Goal: Task Accomplishment & Management: Manage account settings

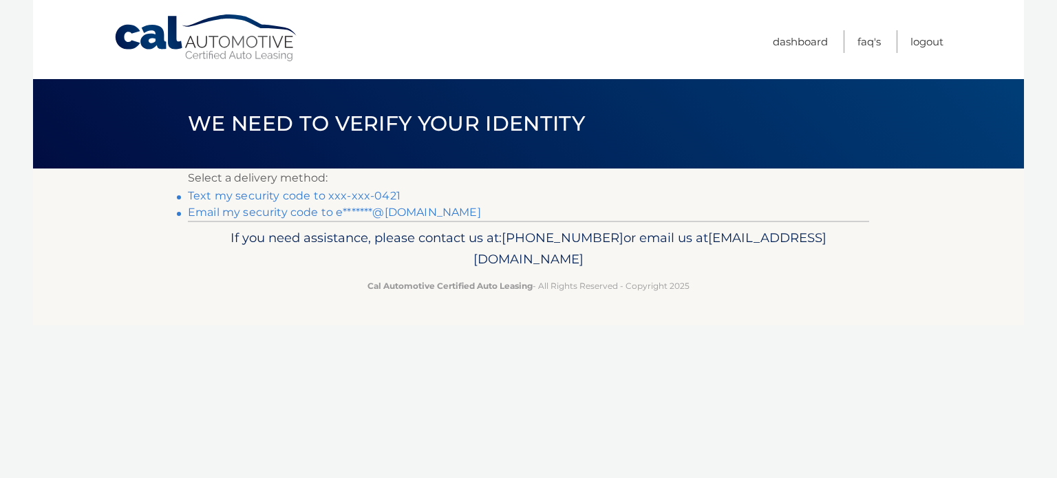
click at [339, 198] on link "Text my security code to xxx-xxx-0421" at bounding box center [294, 195] width 213 height 13
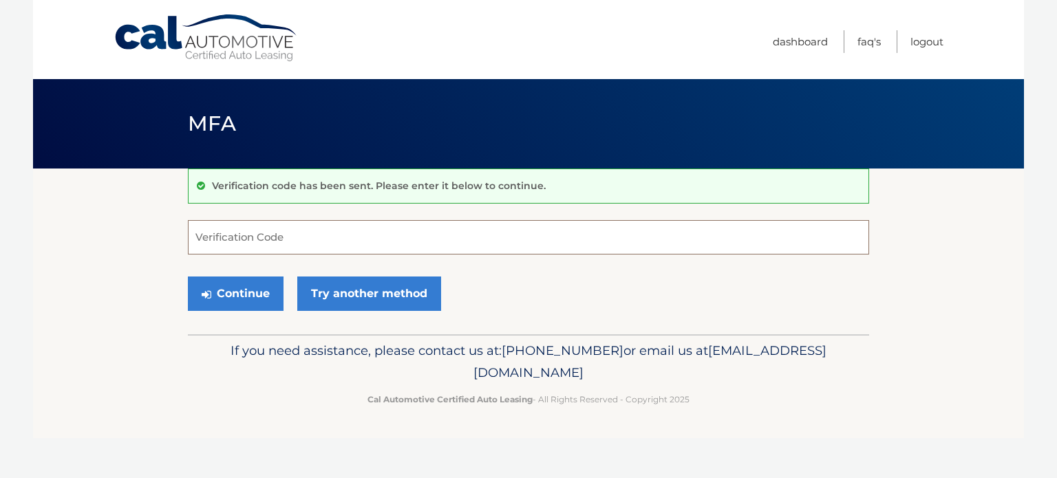
click at [293, 235] on input "Verification Code" at bounding box center [528, 237] width 681 height 34
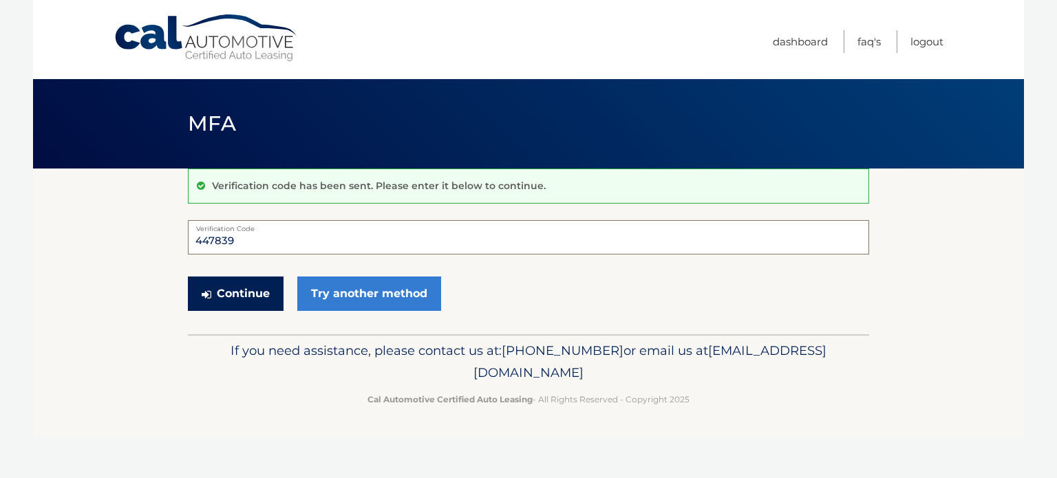
type input "447839"
click at [235, 293] on button "Continue" at bounding box center [236, 294] width 96 height 34
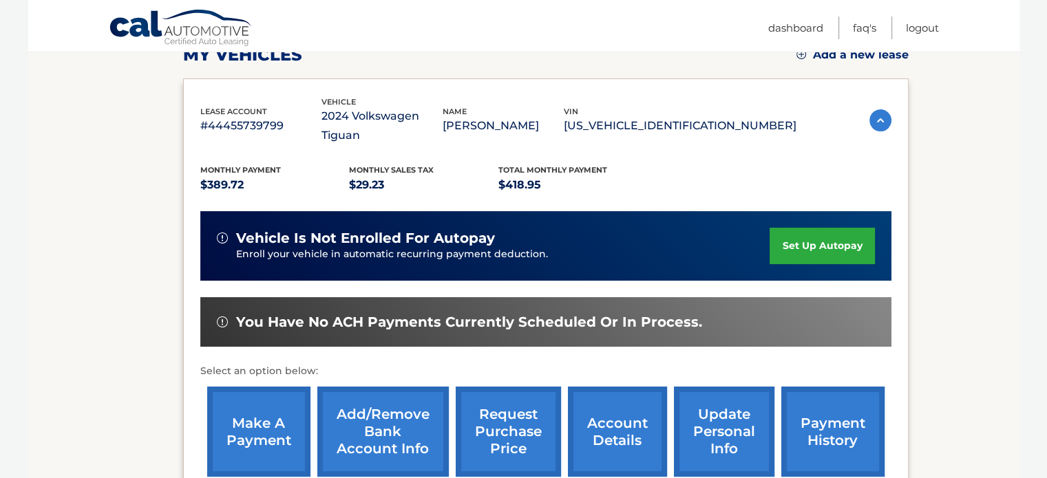
scroll to position [275, 0]
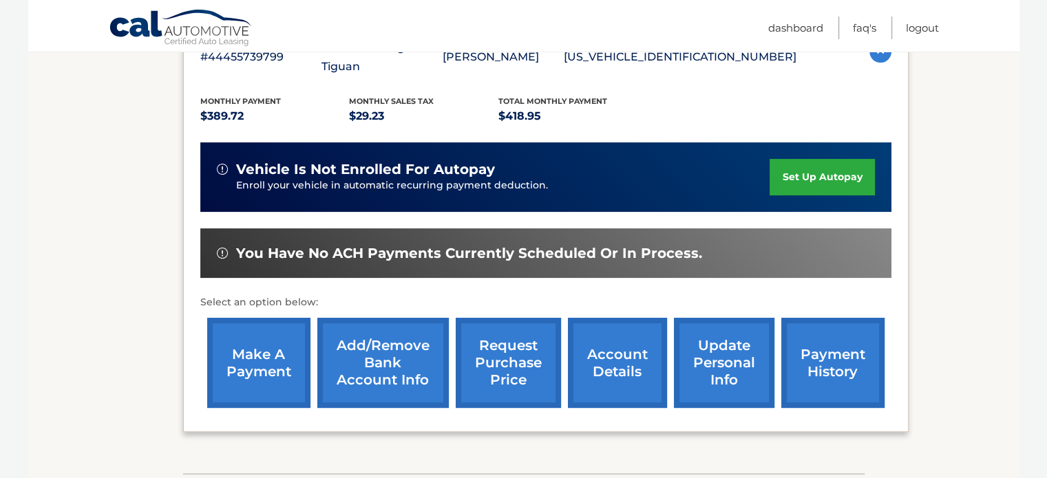
click at [842, 352] on link "payment history" at bounding box center [832, 363] width 103 height 90
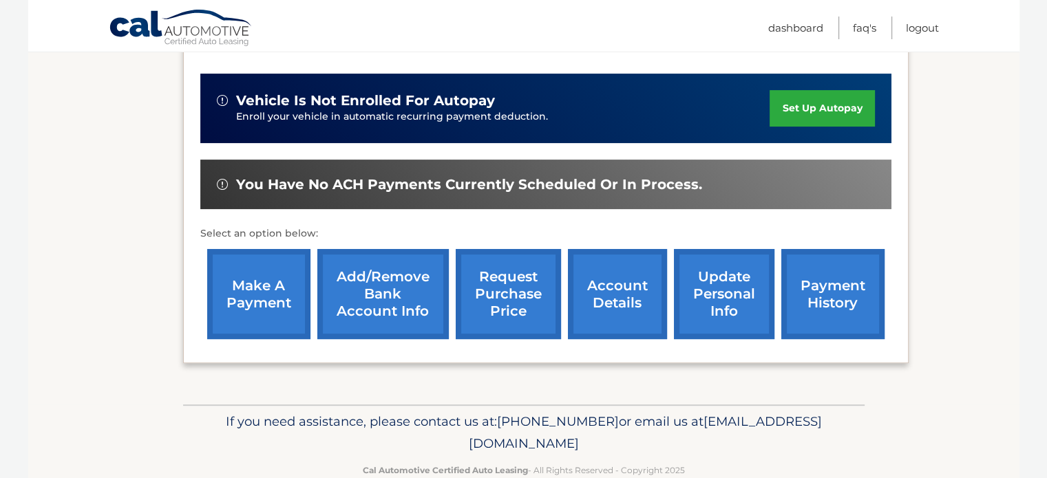
click at [617, 284] on link "account details" at bounding box center [617, 294] width 99 height 90
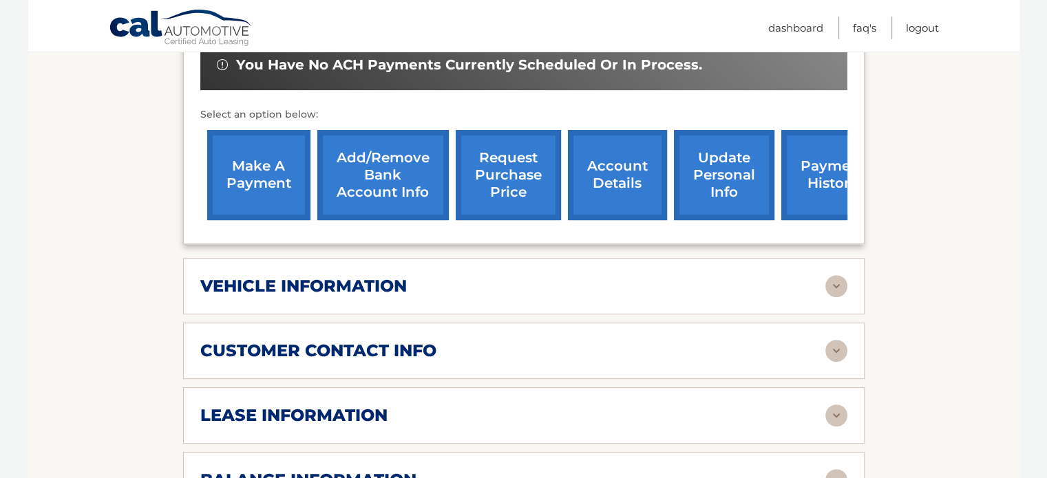
scroll to position [619, 0]
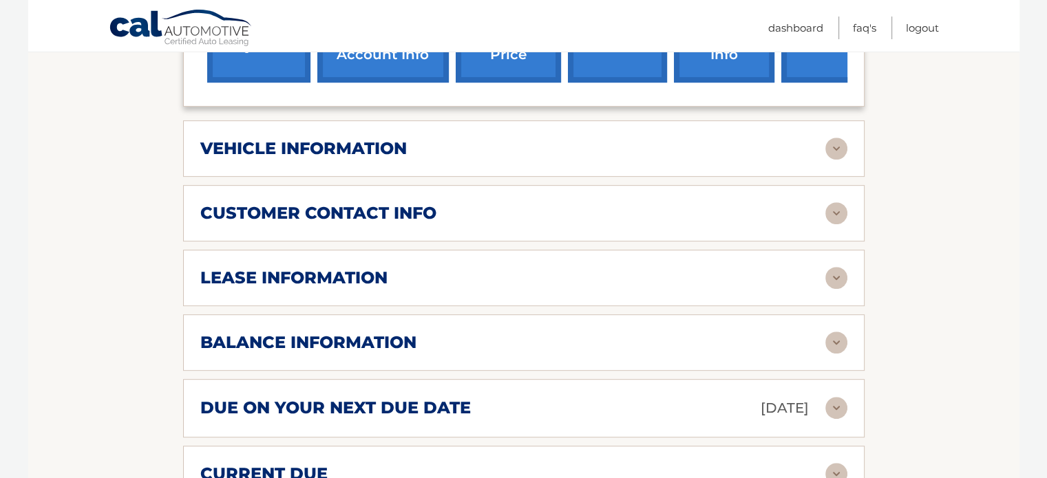
click at [840, 273] on img at bounding box center [836, 278] width 22 height 22
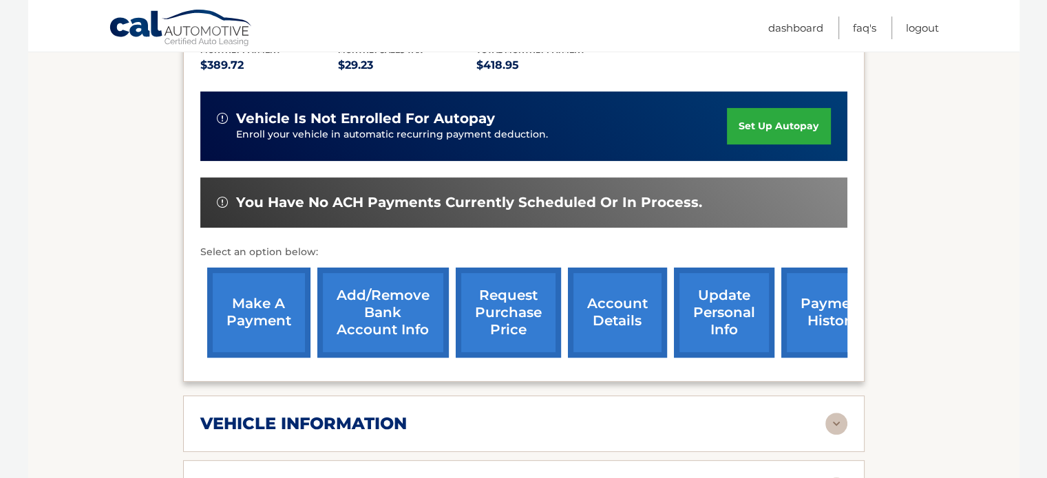
scroll to position [413, 0]
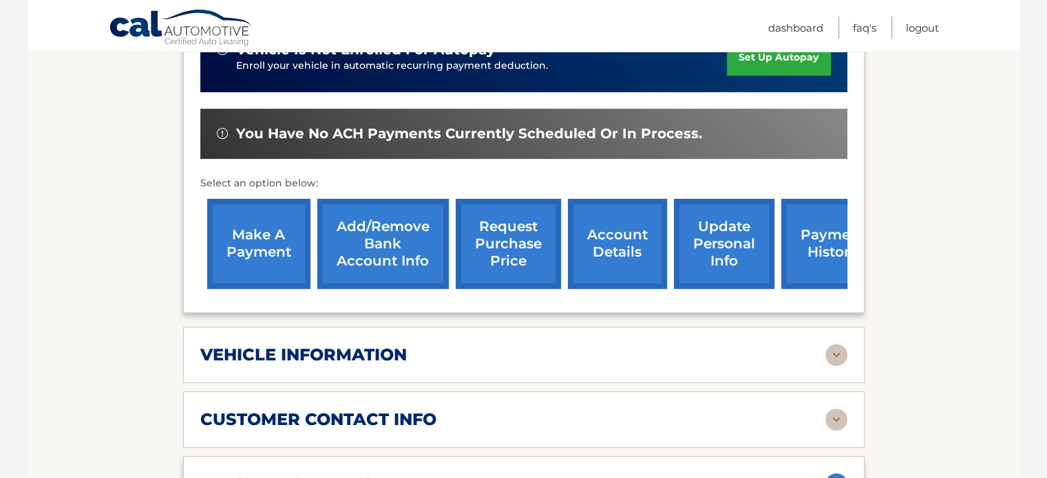
click at [272, 249] on link "make a payment" at bounding box center [258, 244] width 103 height 90
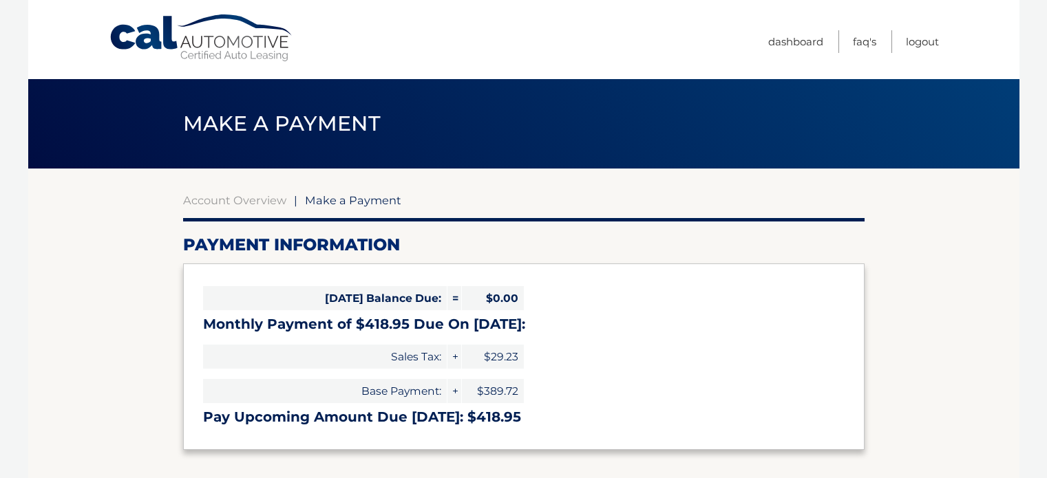
select select "NTJjZTMxM2UtOTA2My00ZWRmLWFjNzItYTIwYTU4NTM4MGNl"
